Goal: Task Accomplishment & Management: Manage account settings

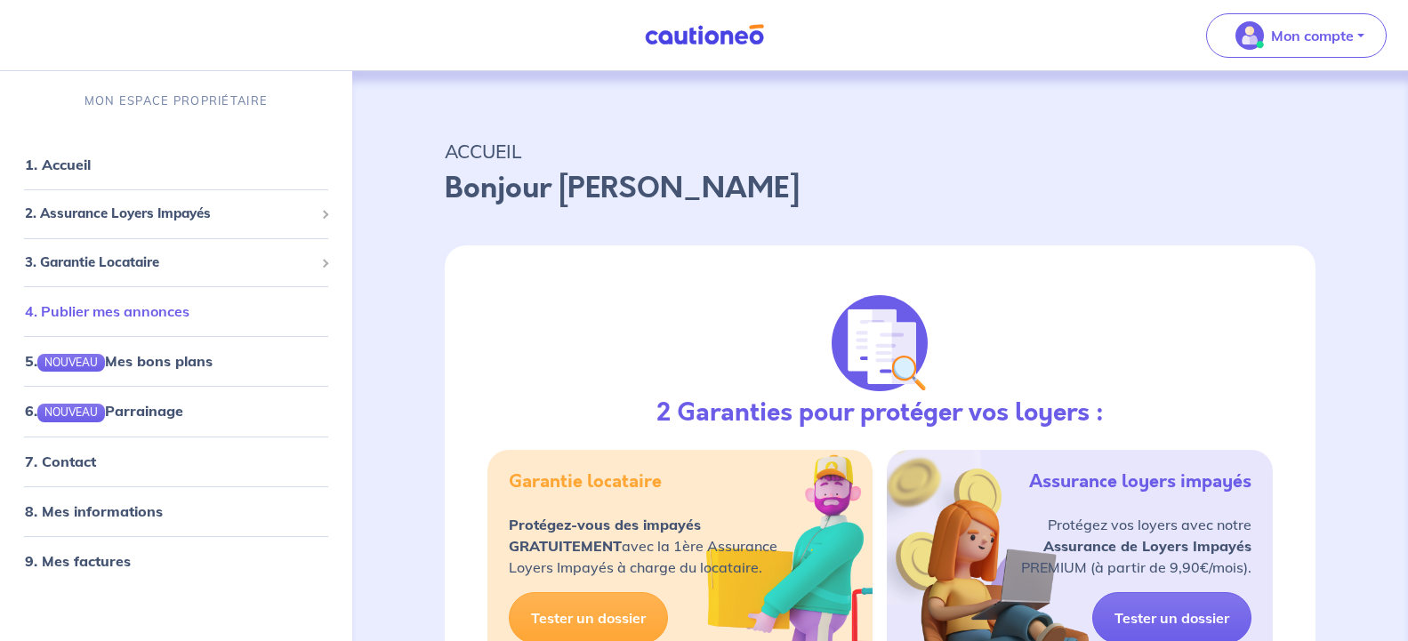
click at [142, 310] on link "4. Publier mes annonces" at bounding box center [107, 311] width 165 height 18
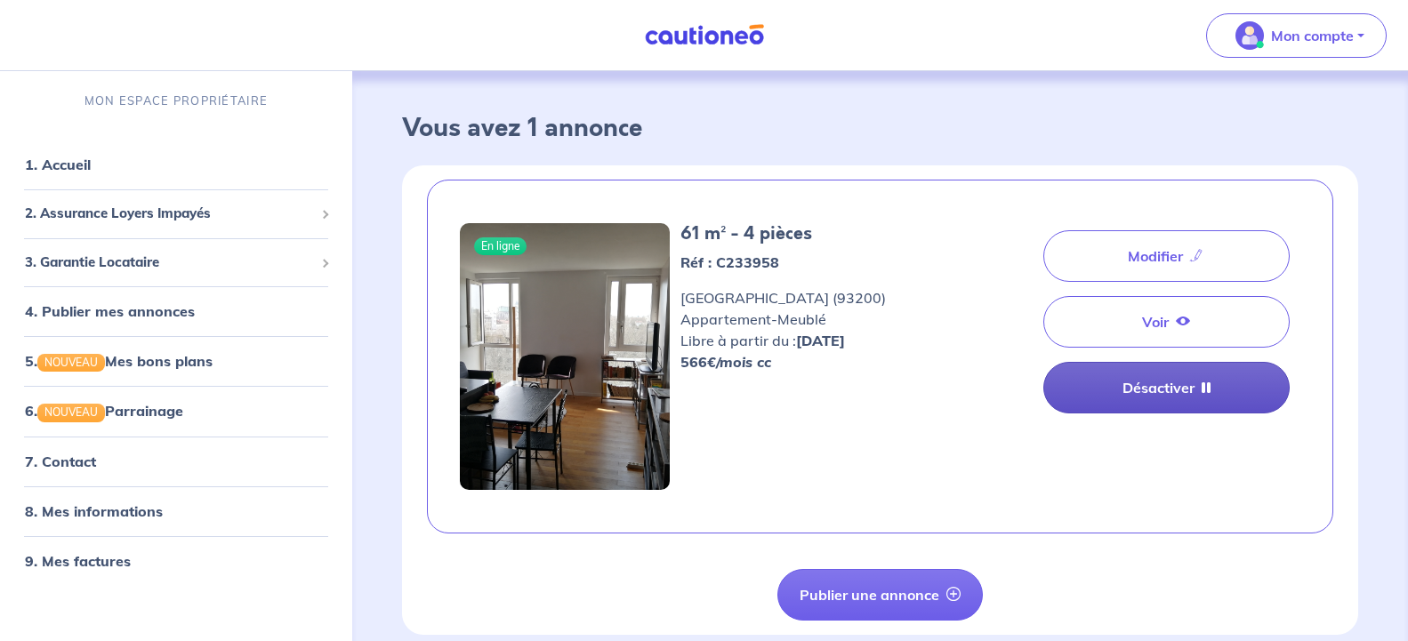
click at [1150, 387] on link "Désactiver" at bounding box center [1166, 388] width 246 height 52
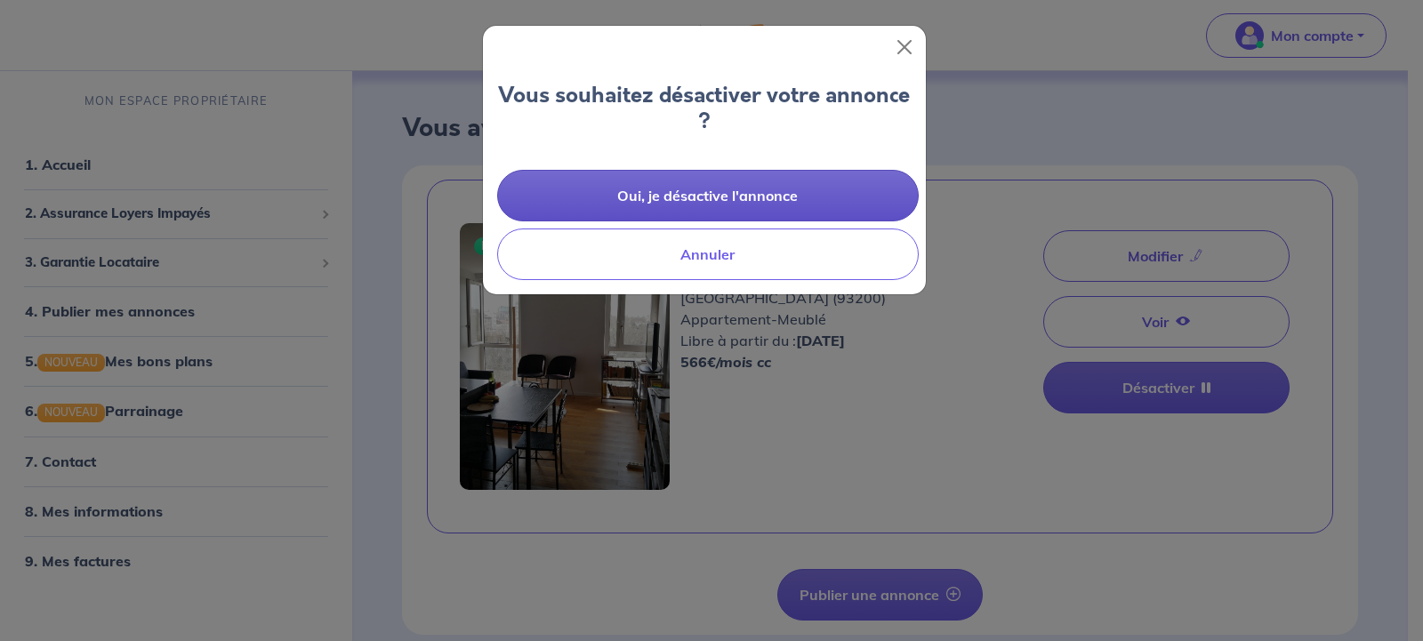
click at [725, 193] on button "Oui, je désactive l'annonce" at bounding box center [707, 196] width 421 height 52
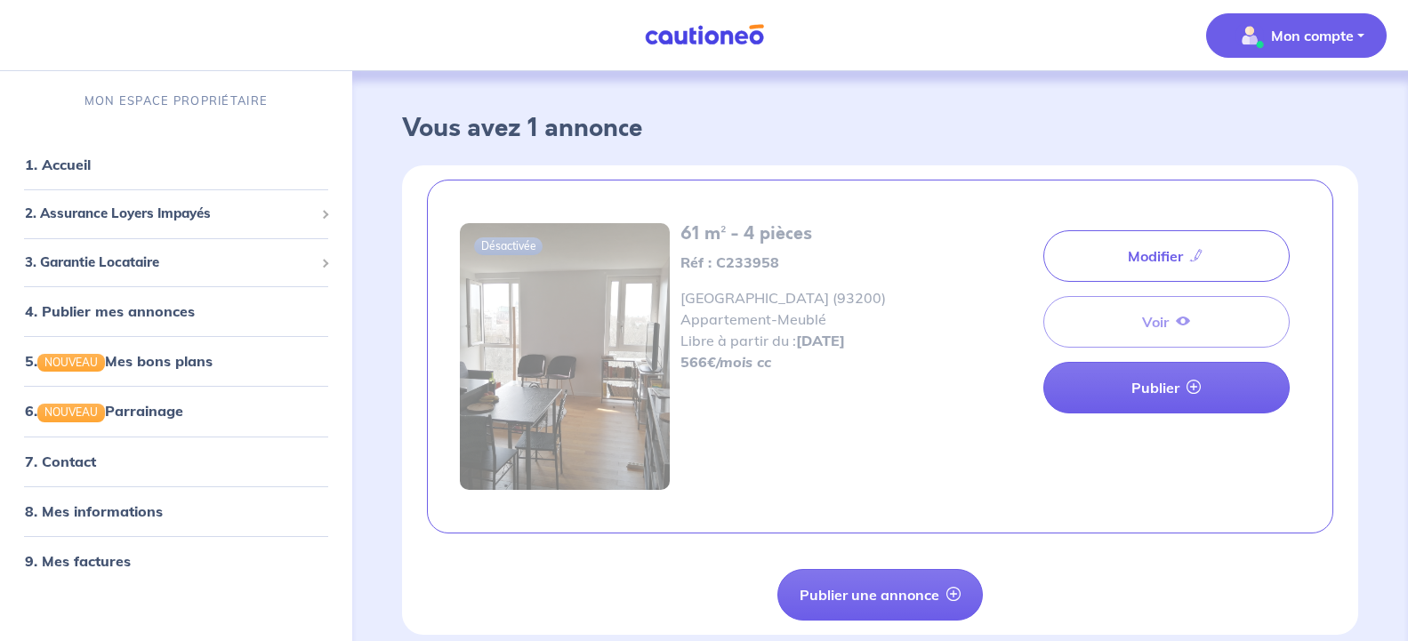
click at [1352, 27] on p "Mon compte" at bounding box center [1312, 35] width 83 height 21
click at [1279, 148] on link "Me déconnecter" at bounding box center [1278, 153] width 143 height 28
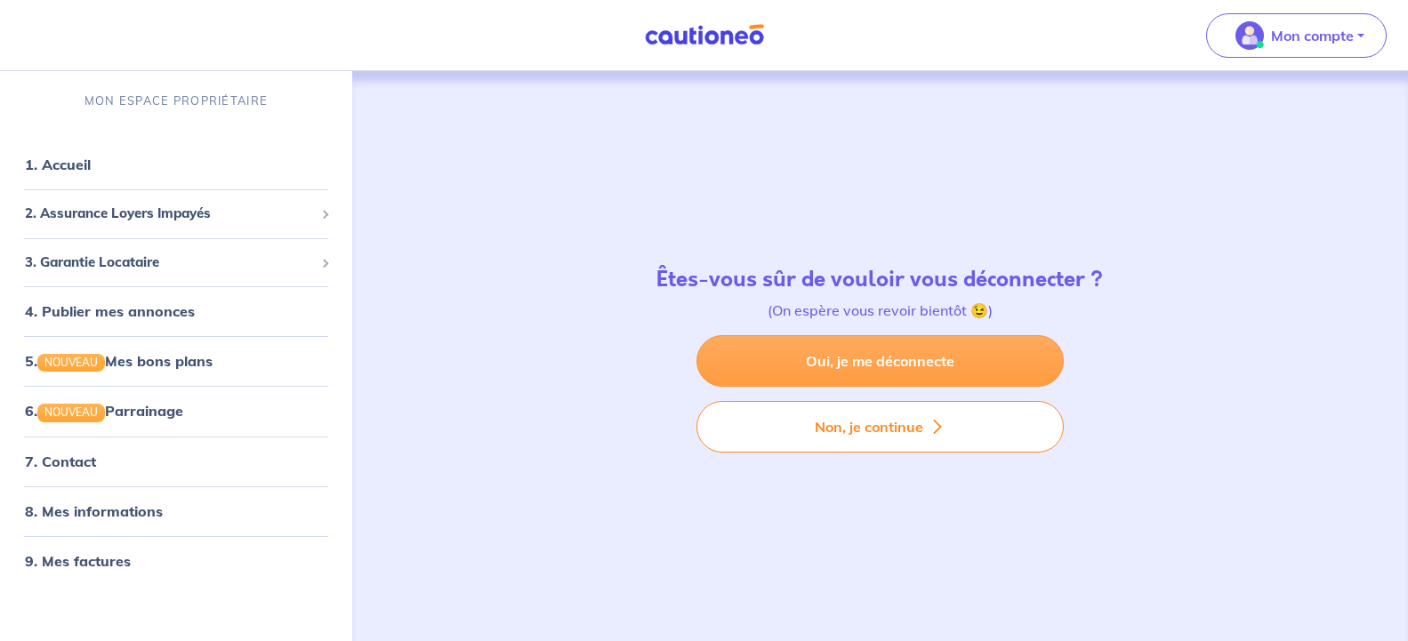
click at [903, 362] on link "Oui, je me déconnecte" at bounding box center [879, 361] width 367 height 52
